Goal: Understand process/instructions: Learn about a topic

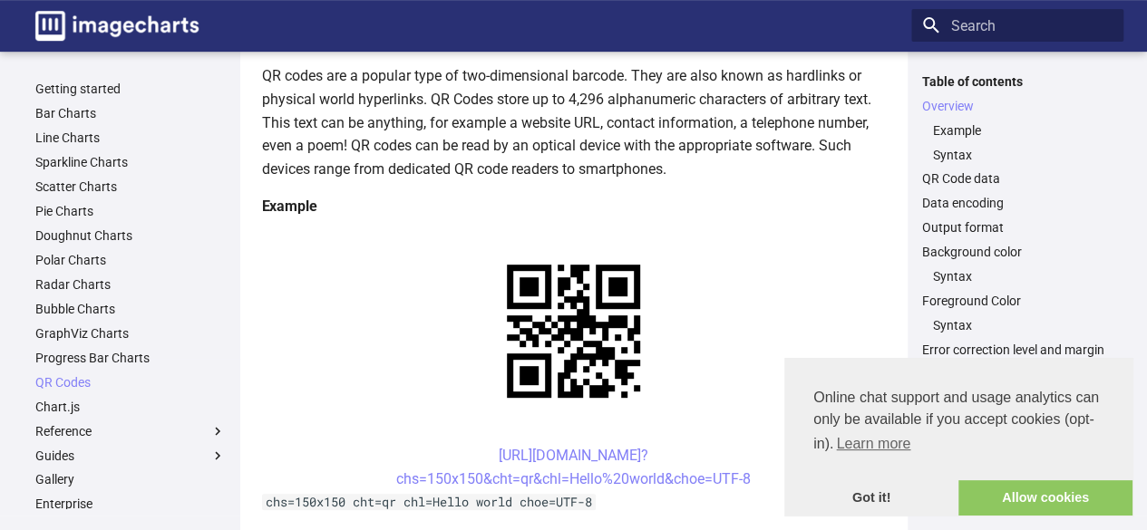
scroll to position [238, 0]
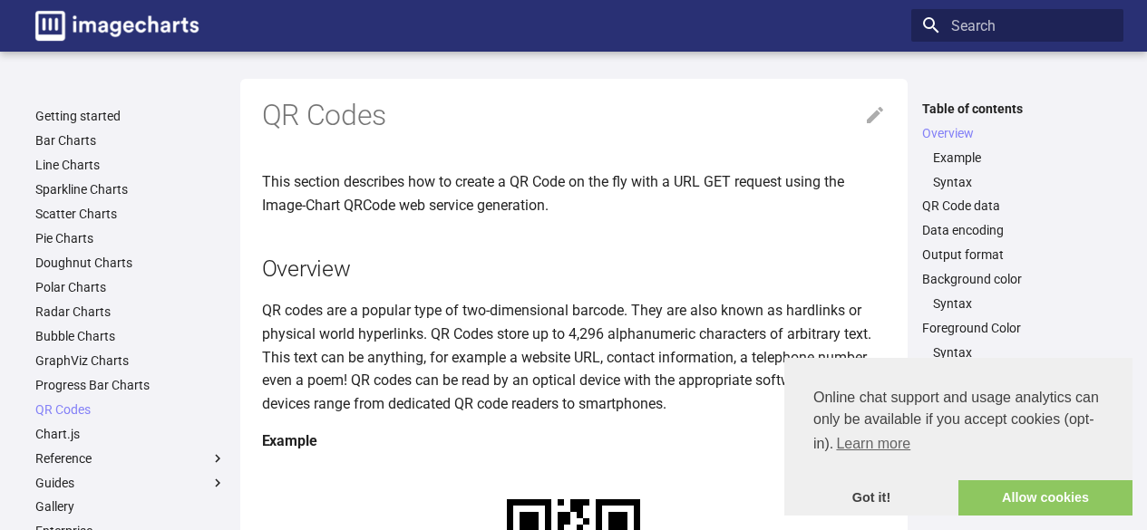
scroll to position [238, 0]
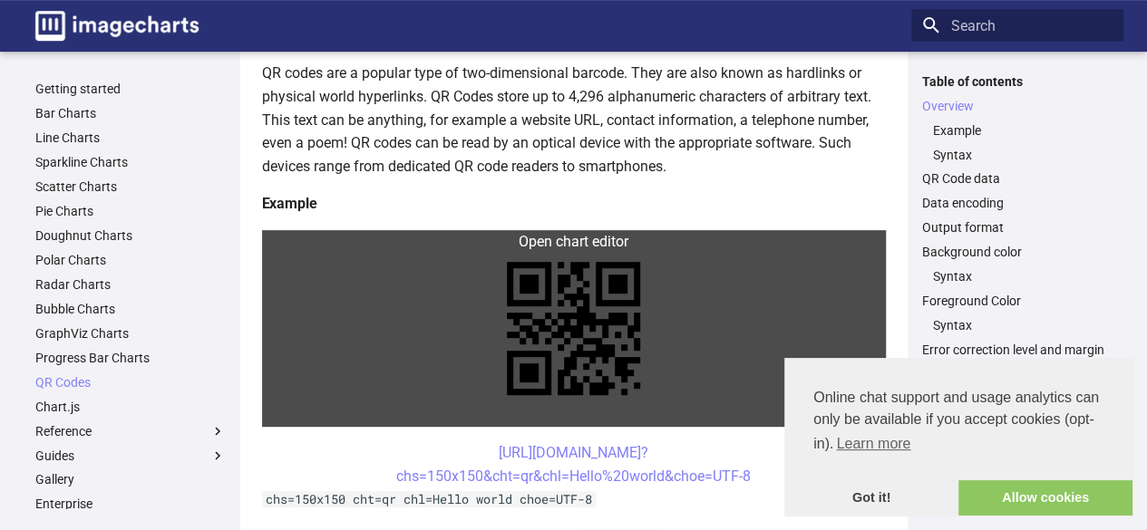
click at [570, 242] on link at bounding box center [574, 328] width 624 height 197
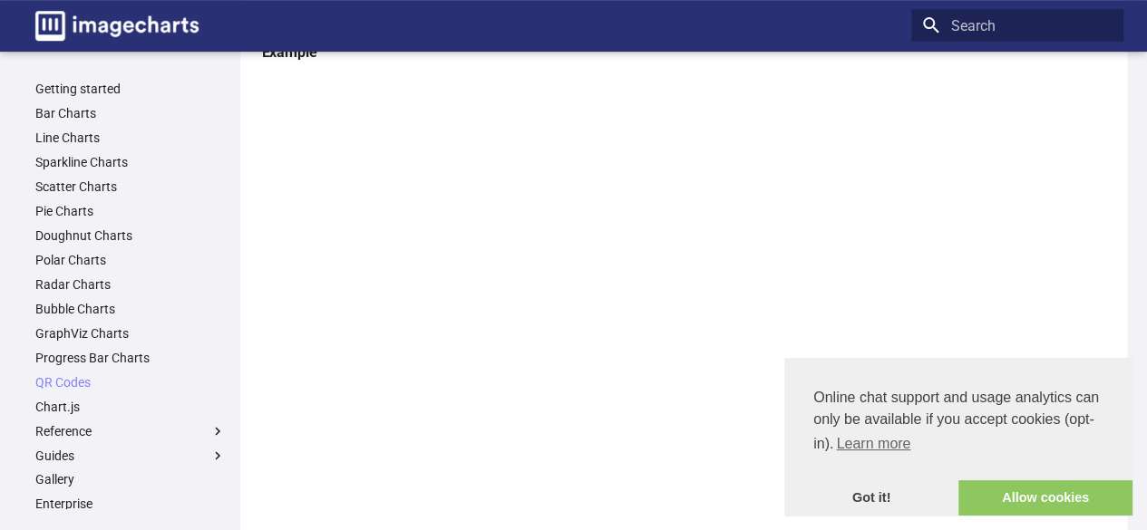
scroll to position [365, 0]
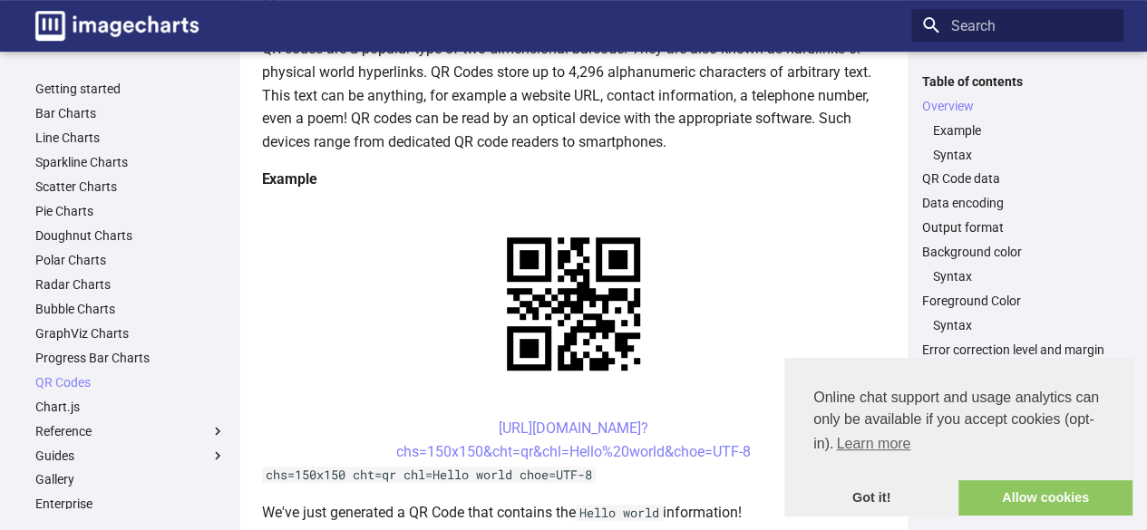
scroll to position [278, 0]
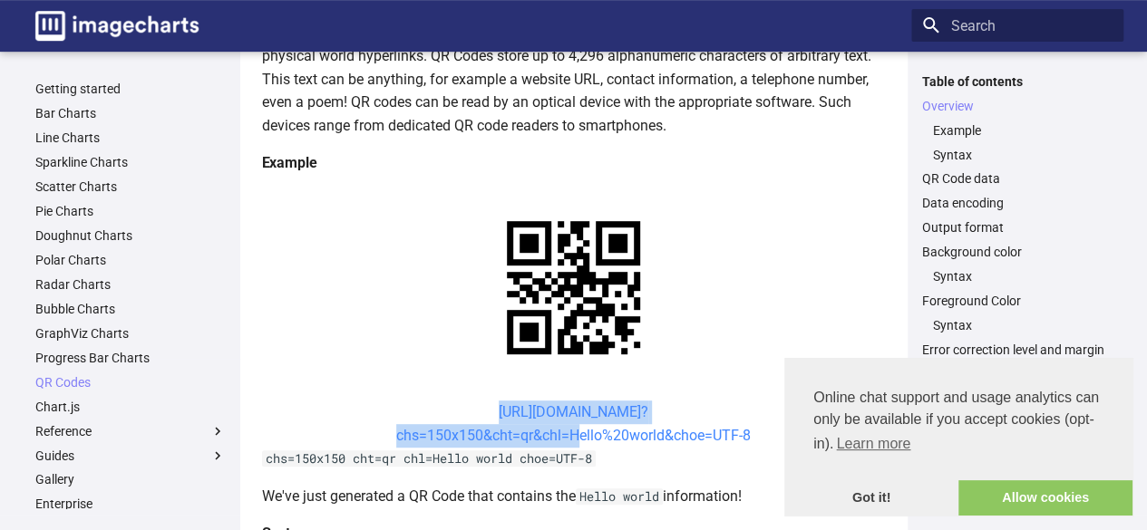
drag, startPoint x: 463, startPoint y: 235, endPoint x: 571, endPoint y: 269, distance: 113.3
click at [571, 401] on center "[URL][DOMAIN_NAME]? chs=150x150&cht=qr&chl=Hello%20world&choe=UTF-8" at bounding box center [574, 424] width 624 height 46
copy link "[URL][DOMAIN_NAME]? chs=150x150&cht=qr&chl="
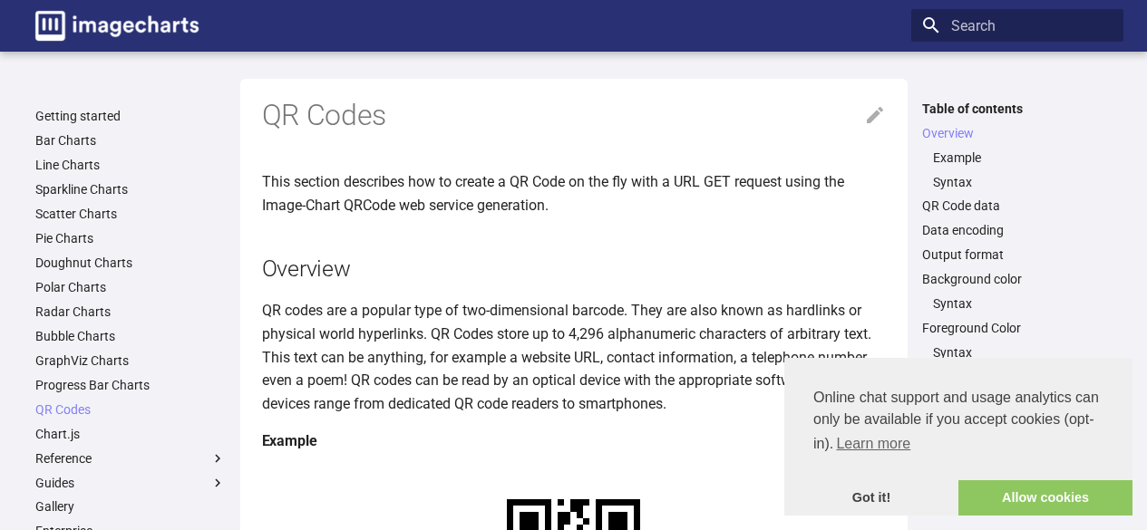
scroll to position [277, 0]
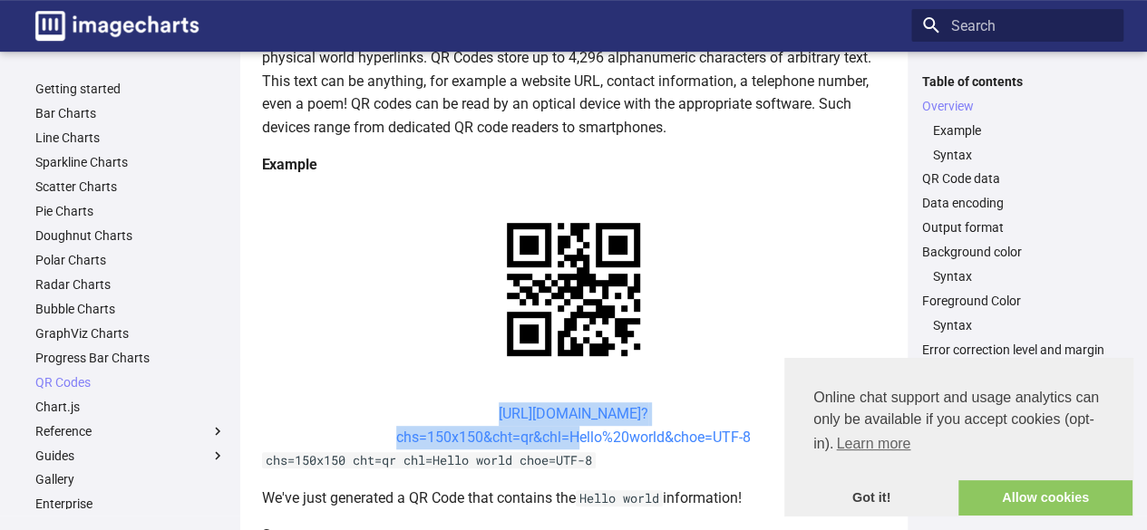
drag, startPoint x: 452, startPoint y: 409, endPoint x: 568, endPoint y: 433, distance: 117.7
click at [568, 433] on center "https://image-charts.com/chart? chs=150x150&cht=qr&chl=Hello%20world&choe=UTF-8" at bounding box center [574, 426] width 624 height 46
copy link "https://image-charts.com/chart? chs=150x150&cht=qr&chl="
